Goal: Navigation & Orientation: Find specific page/section

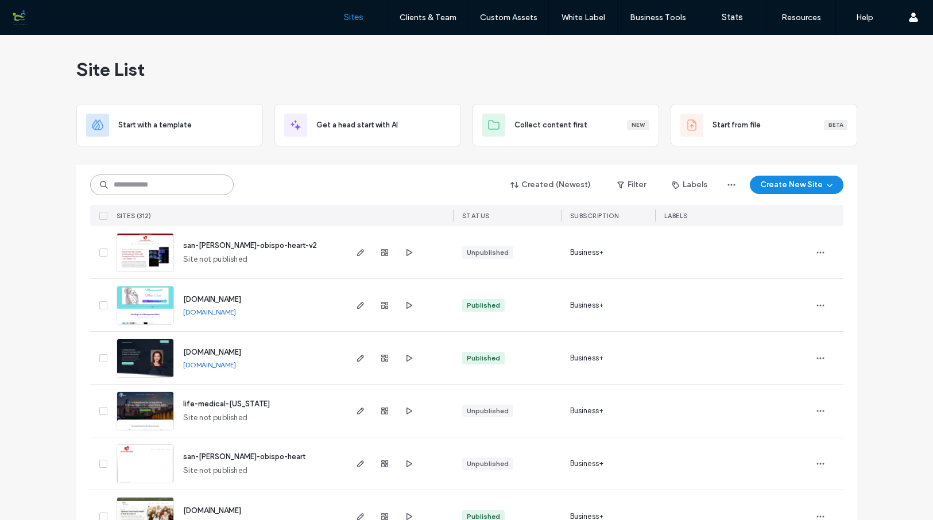
click at [191, 185] on input at bounding box center [161, 184] width 143 height 21
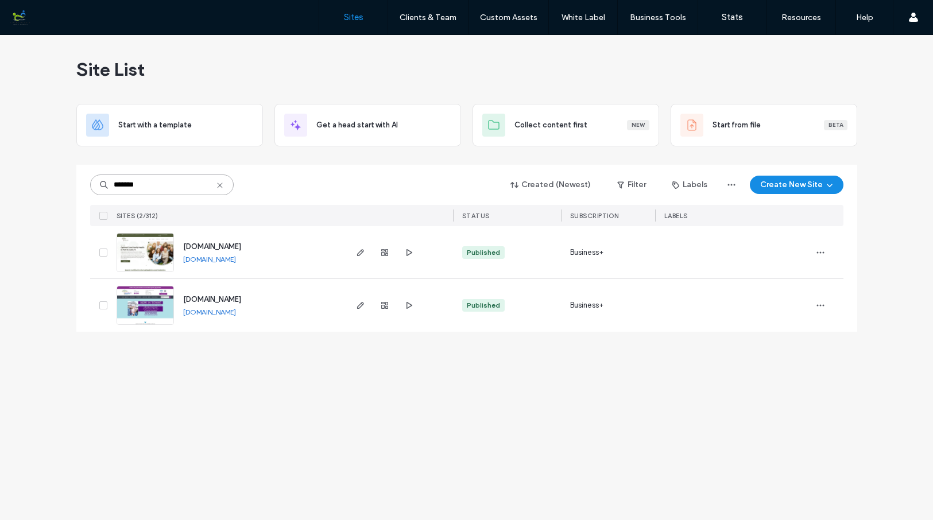
type input "*******"
click at [153, 250] on img at bounding box center [145, 273] width 56 height 78
